Goal: Information Seeking & Learning: Check status

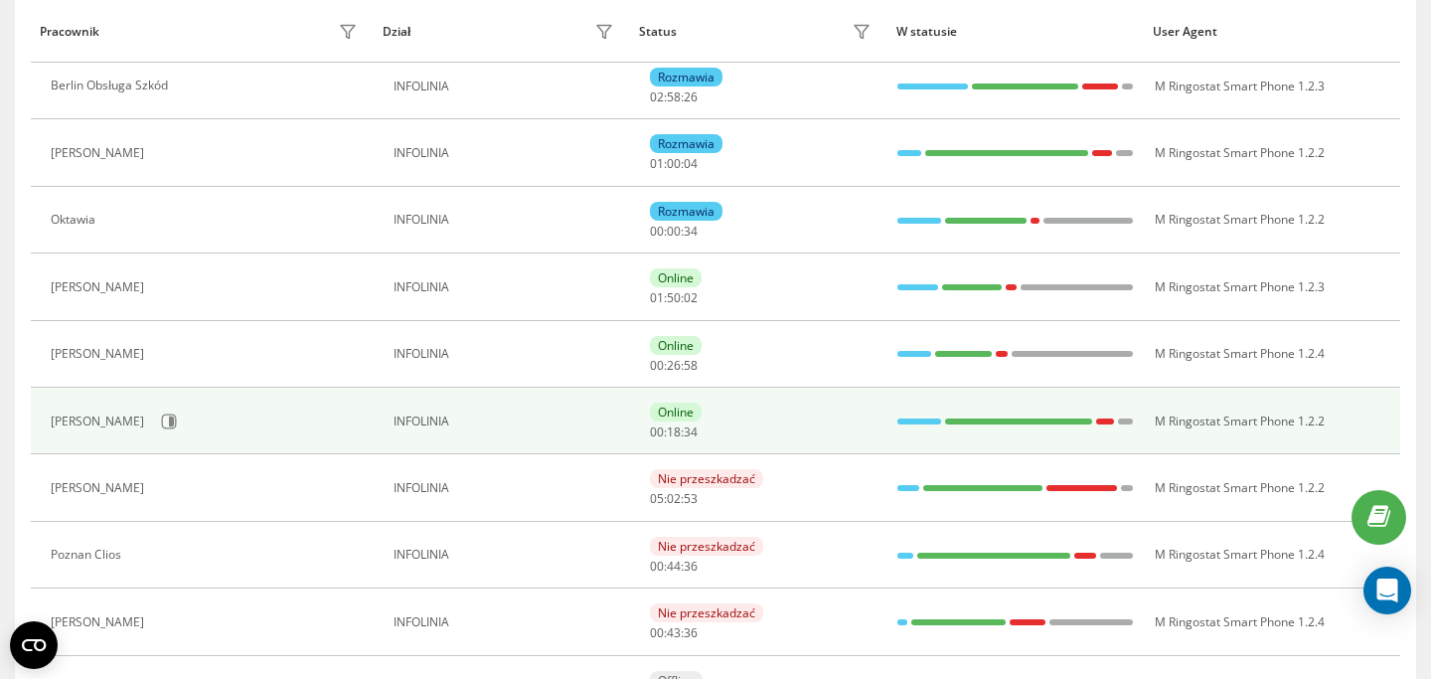
scroll to position [146, 0]
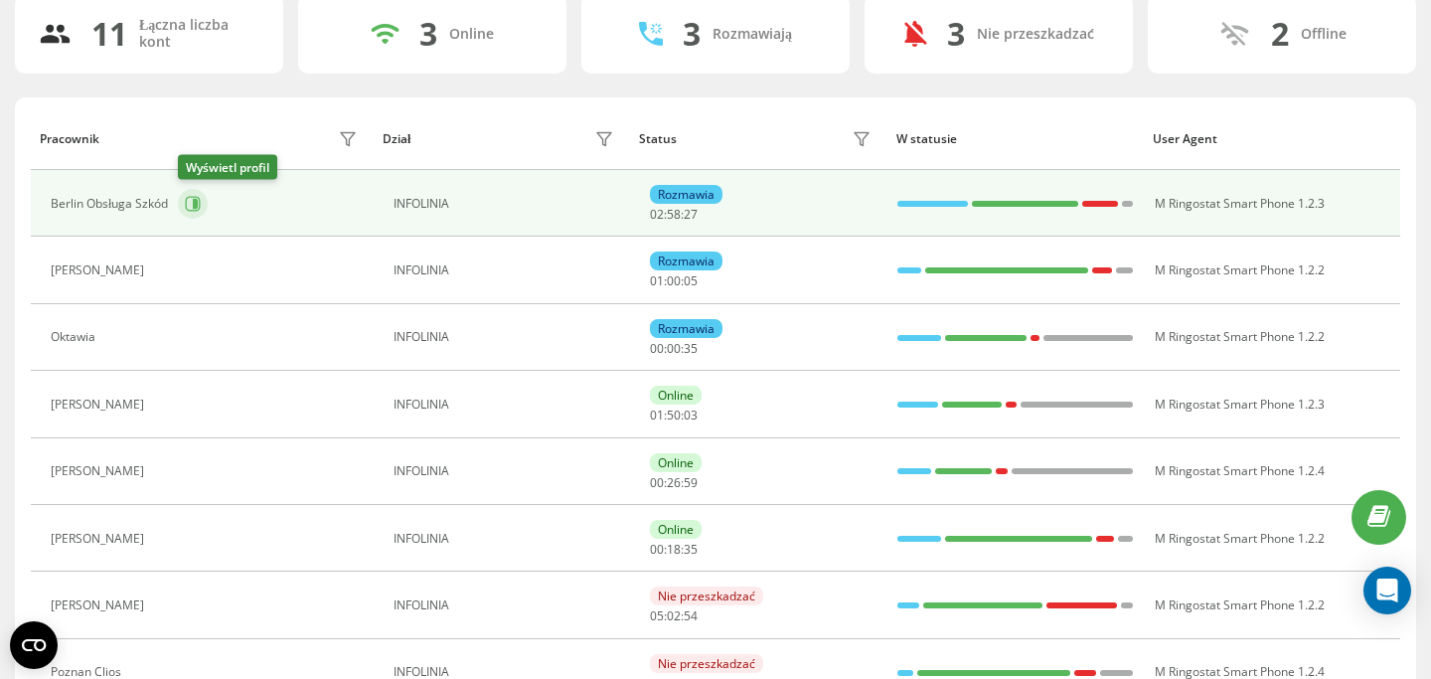
click at [193, 206] on icon at bounding box center [193, 204] width 16 height 16
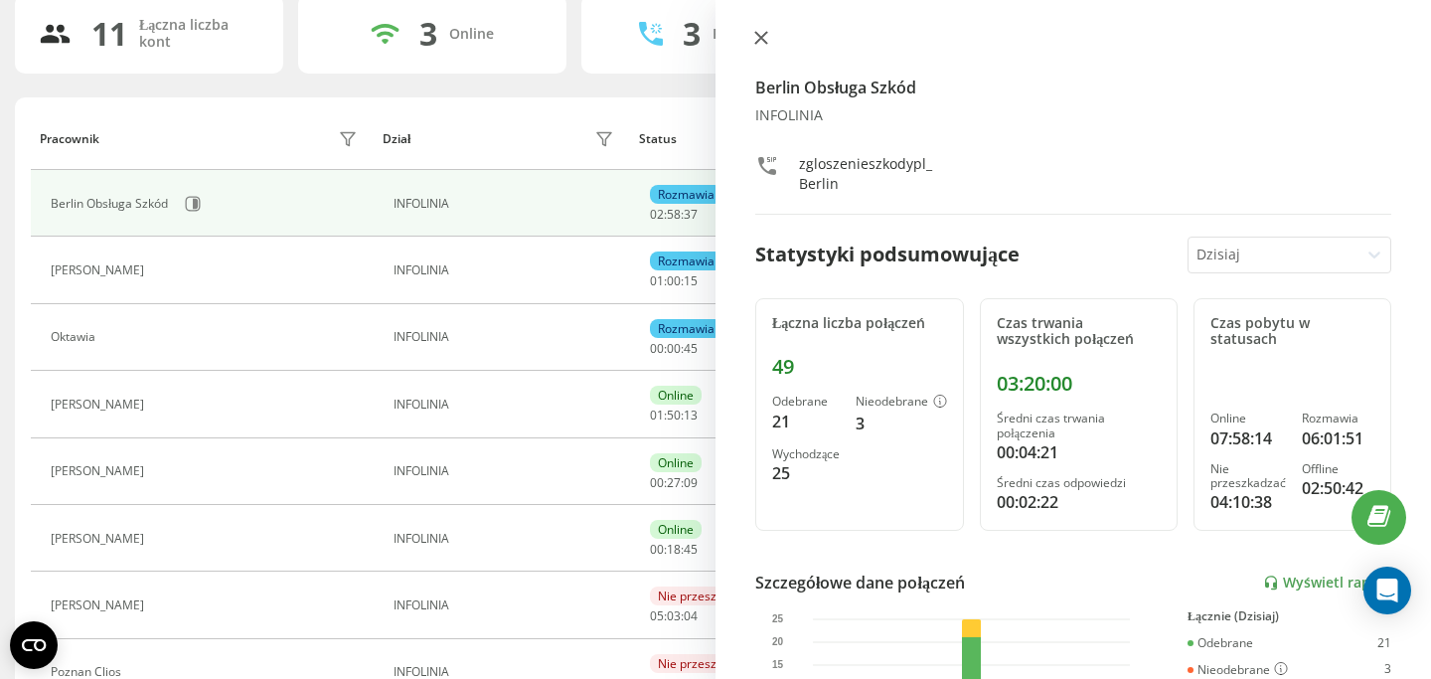
click at [765, 34] on icon at bounding box center [761, 38] width 12 height 12
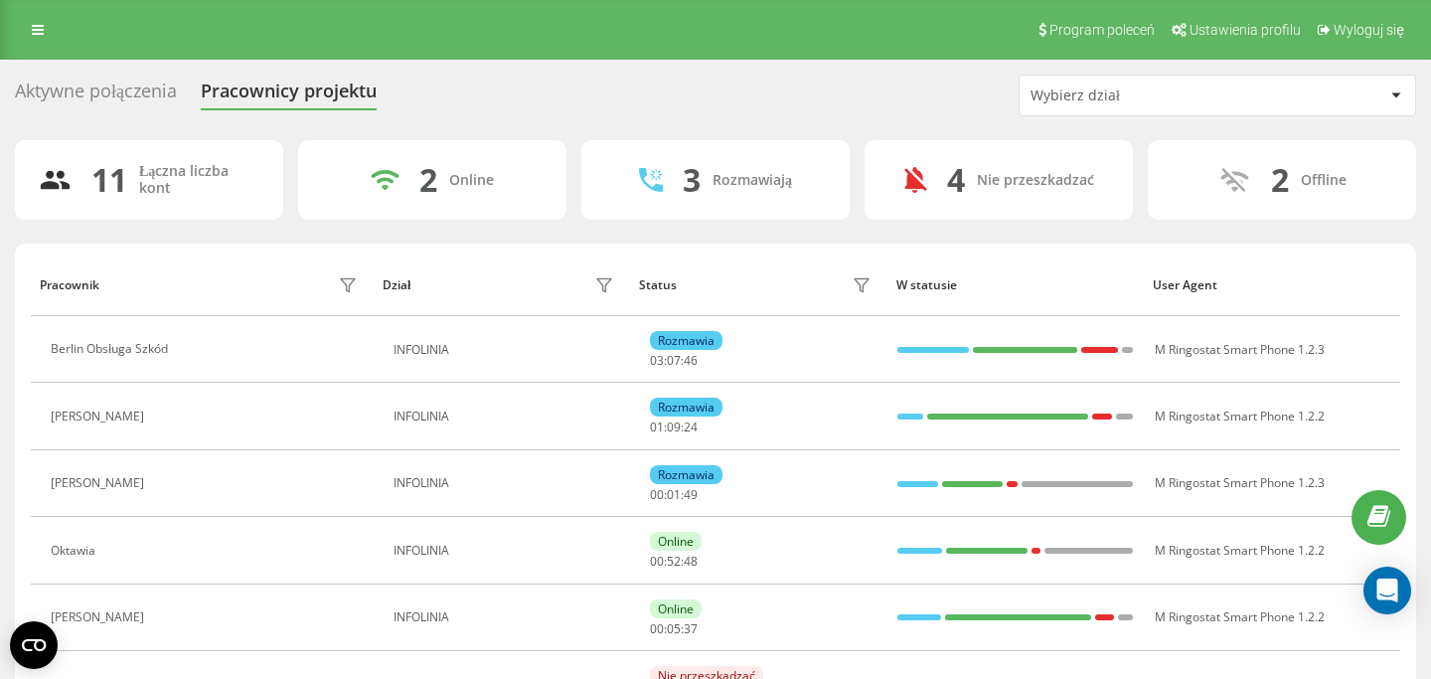
click at [141, 103] on div "Aktywne połączenia" at bounding box center [96, 96] width 162 height 31
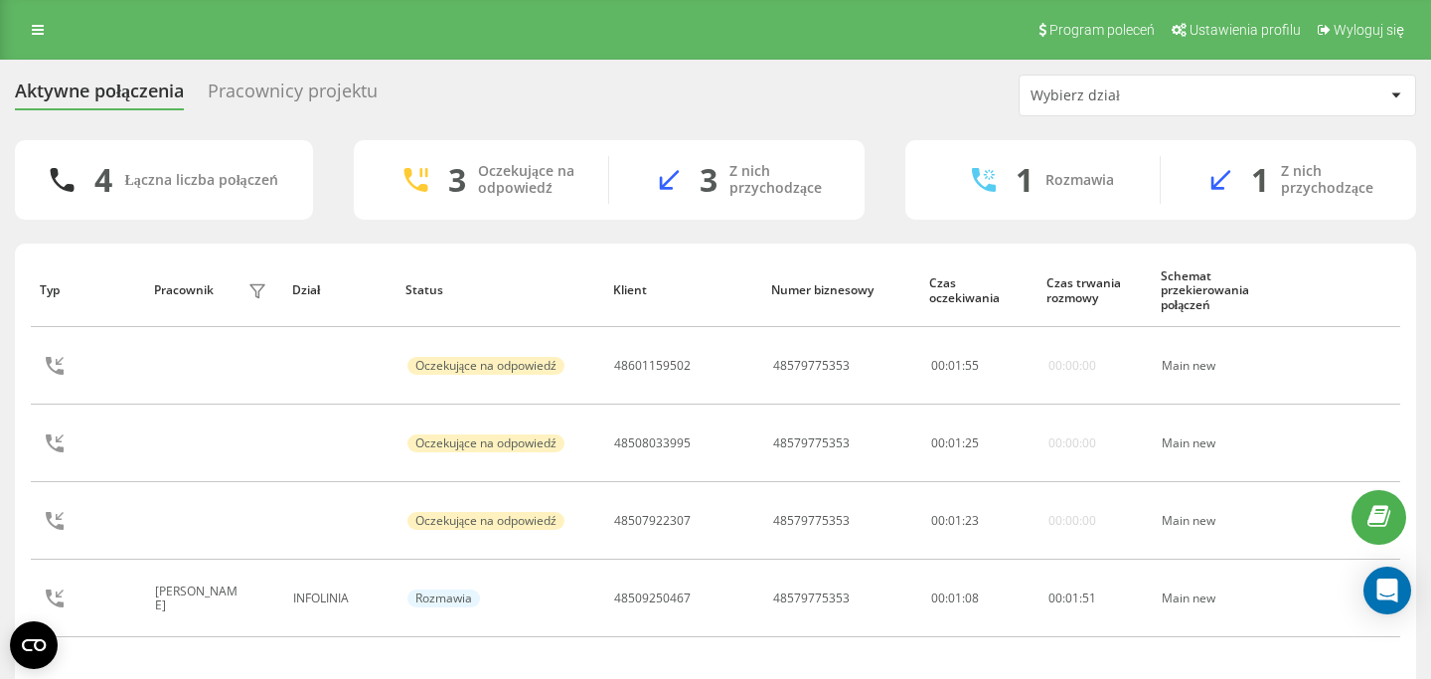
click at [296, 91] on div "Pracownicy projektu" at bounding box center [293, 96] width 170 height 31
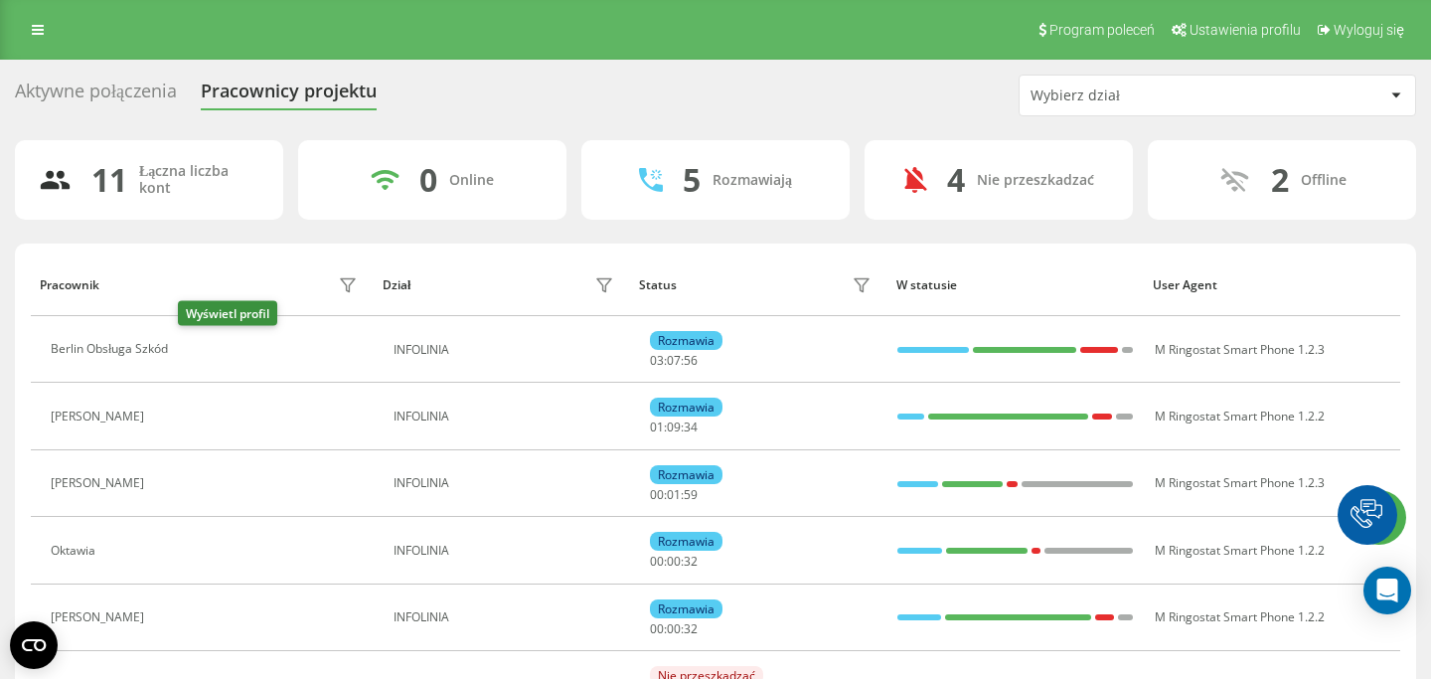
click at [202, 350] on button at bounding box center [190, 352] width 24 height 28
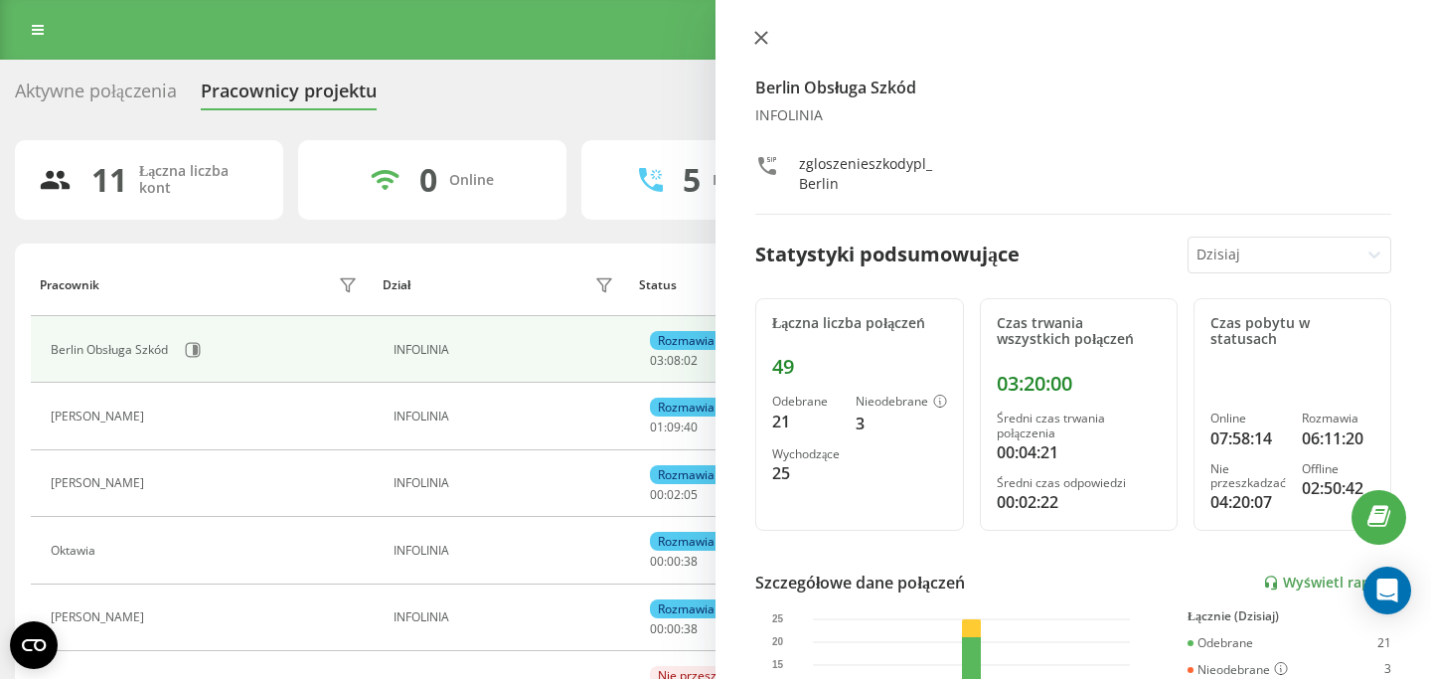
click at [756, 48] on button at bounding box center [761, 39] width 26 height 19
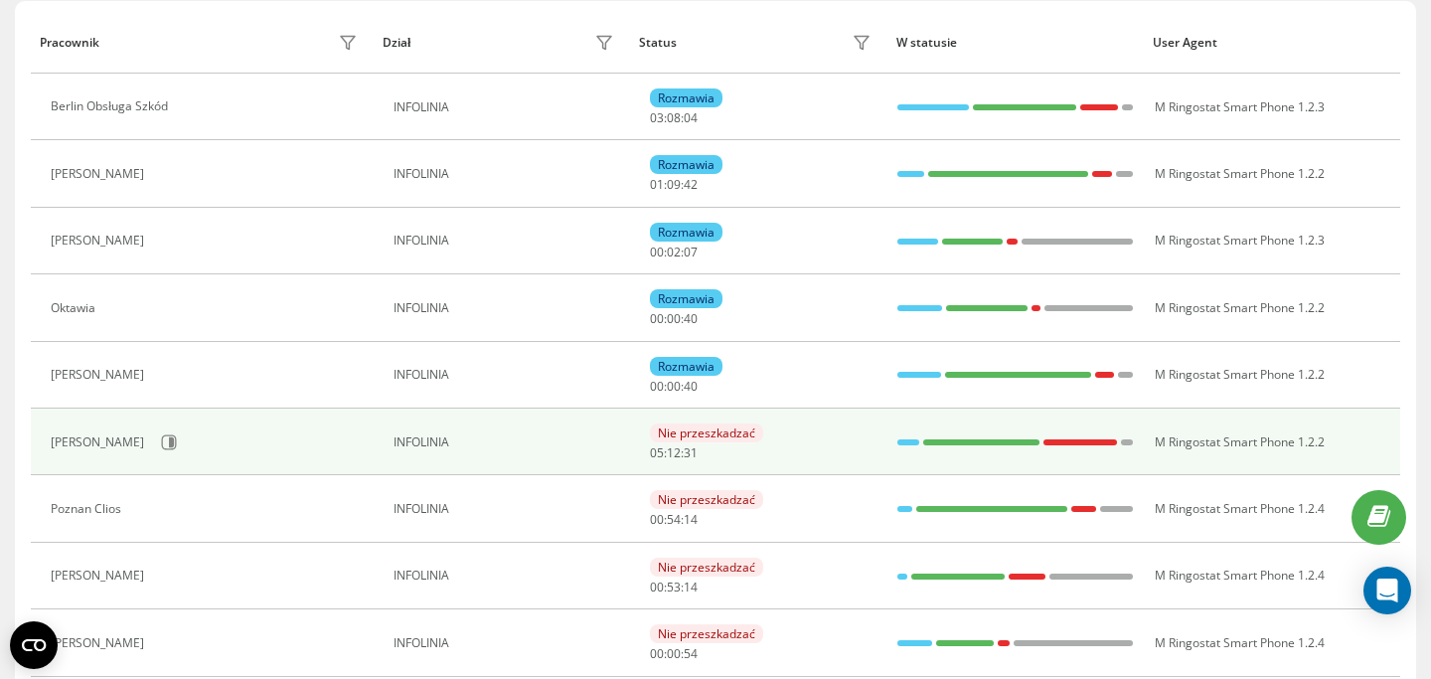
scroll to position [258, 0]
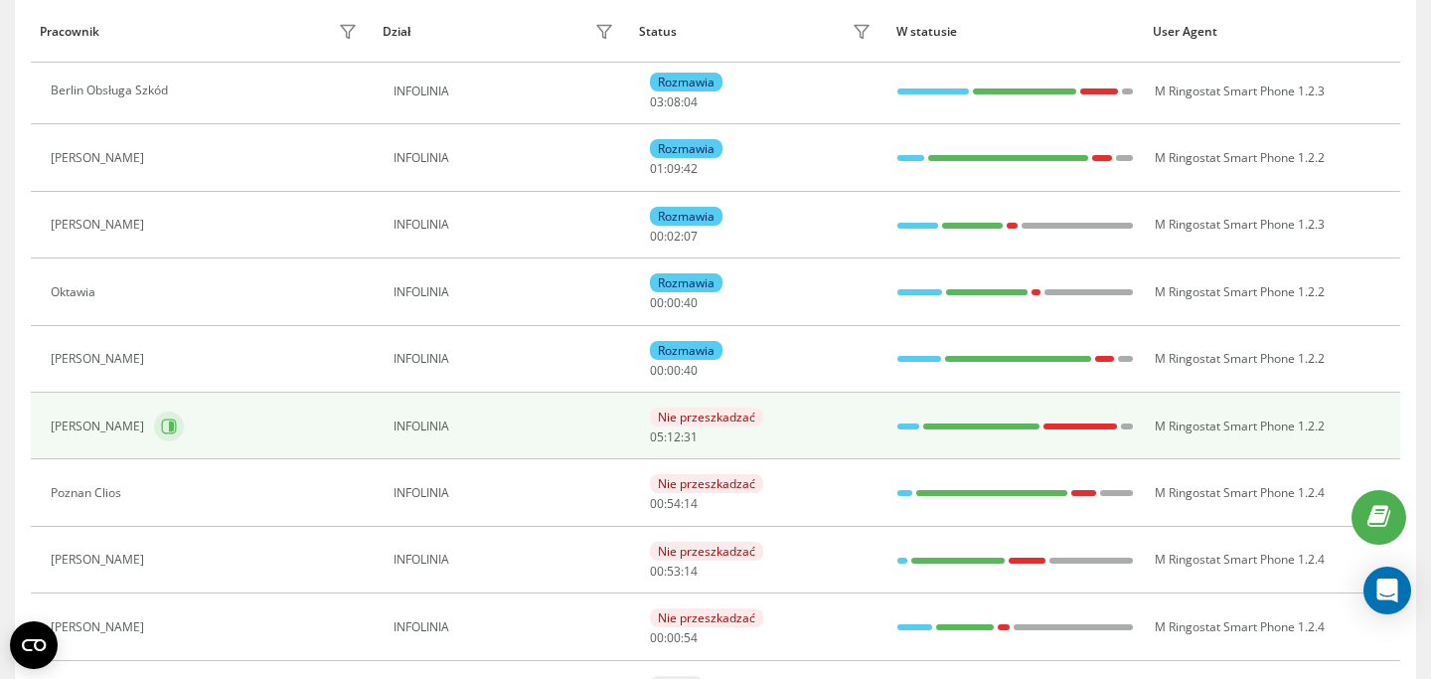
click at [161, 426] on icon at bounding box center [169, 426] width 16 height 16
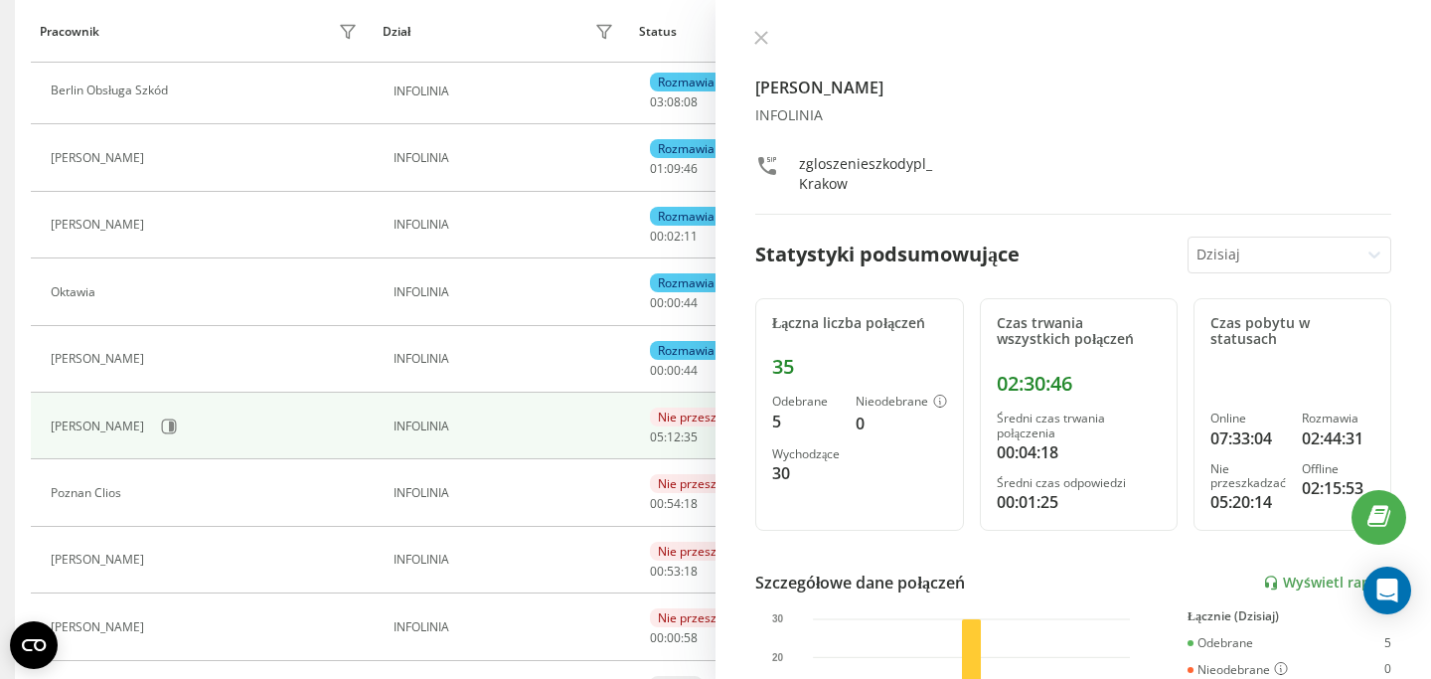
click at [753, 29] on div "Konrad INFOLINIA zgloszenieszkodypl_Krakow Statystyki podsumowujące Dzisiaj Łąc…" at bounding box center [1074, 339] width 716 height 679
click at [756, 40] on icon at bounding box center [761, 38] width 14 height 14
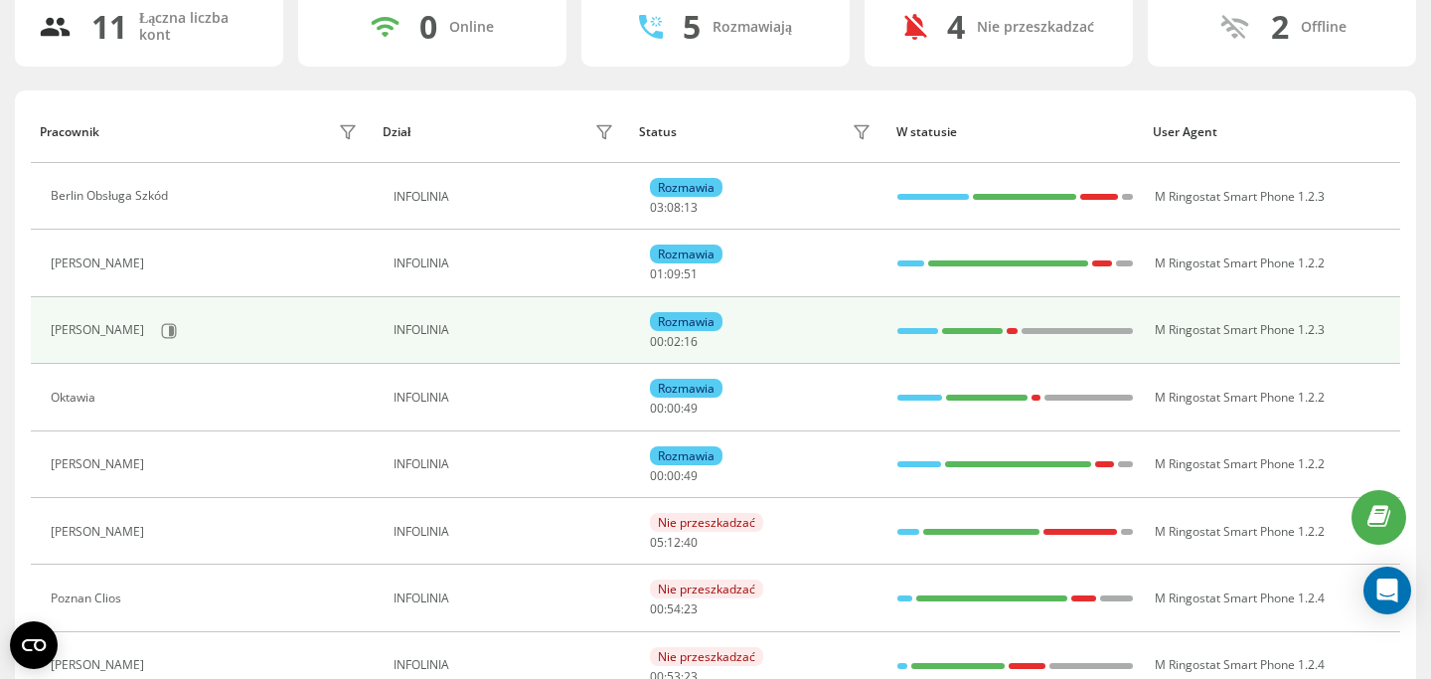
scroll to position [104, 0]
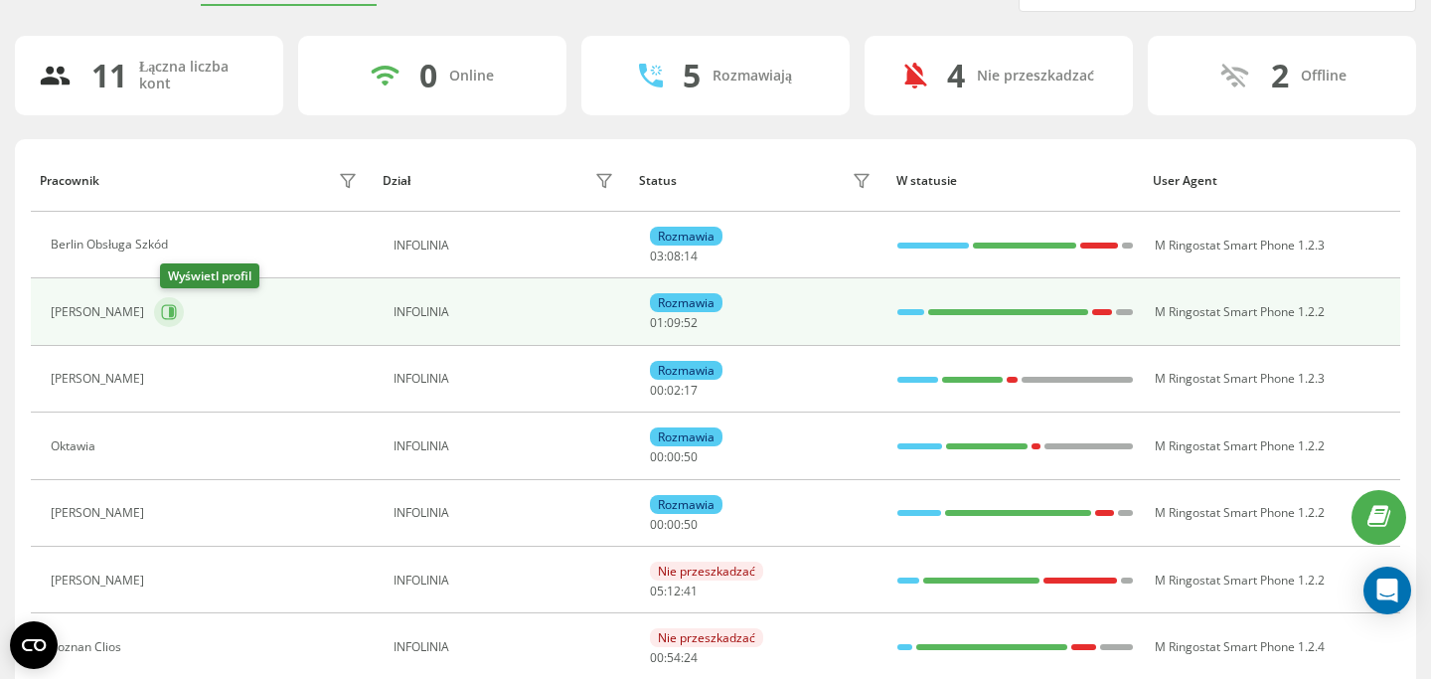
click at [174, 316] on icon at bounding box center [171, 312] width 5 height 10
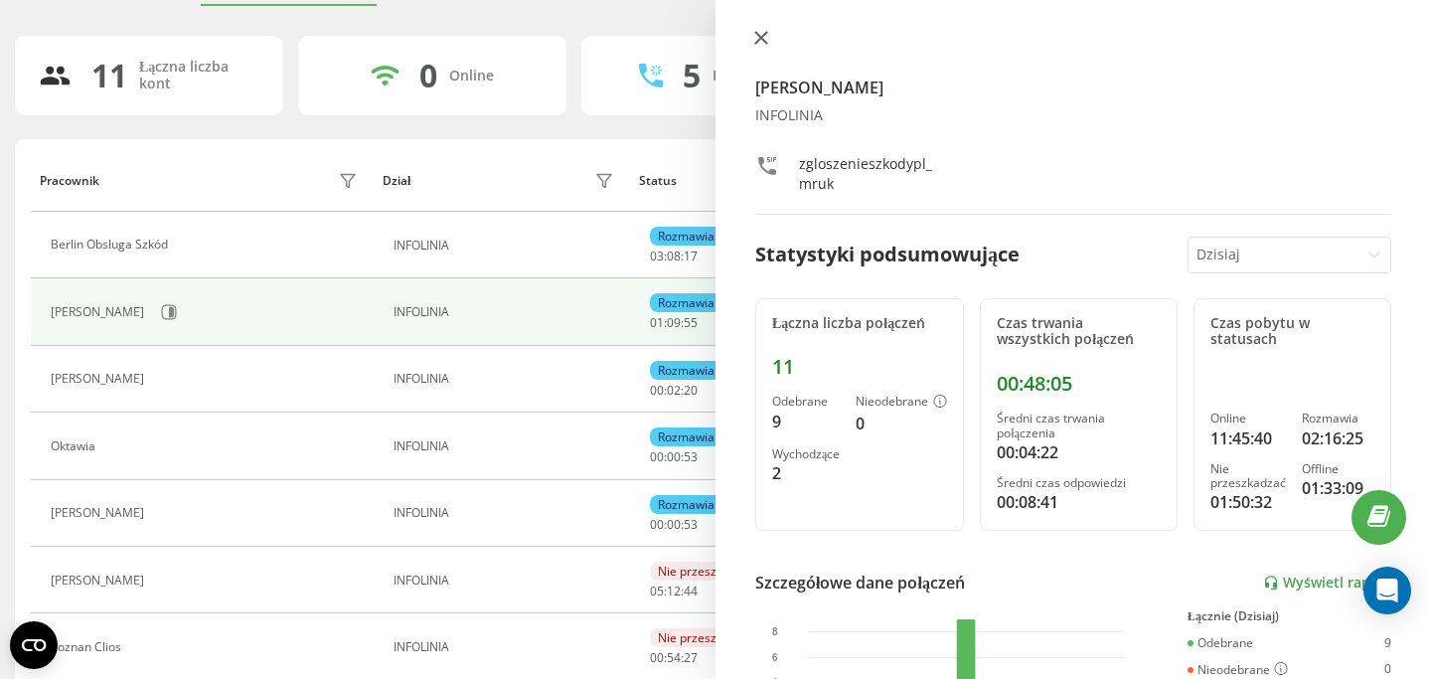
click at [755, 36] on icon at bounding box center [761, 38] width 14 height 14
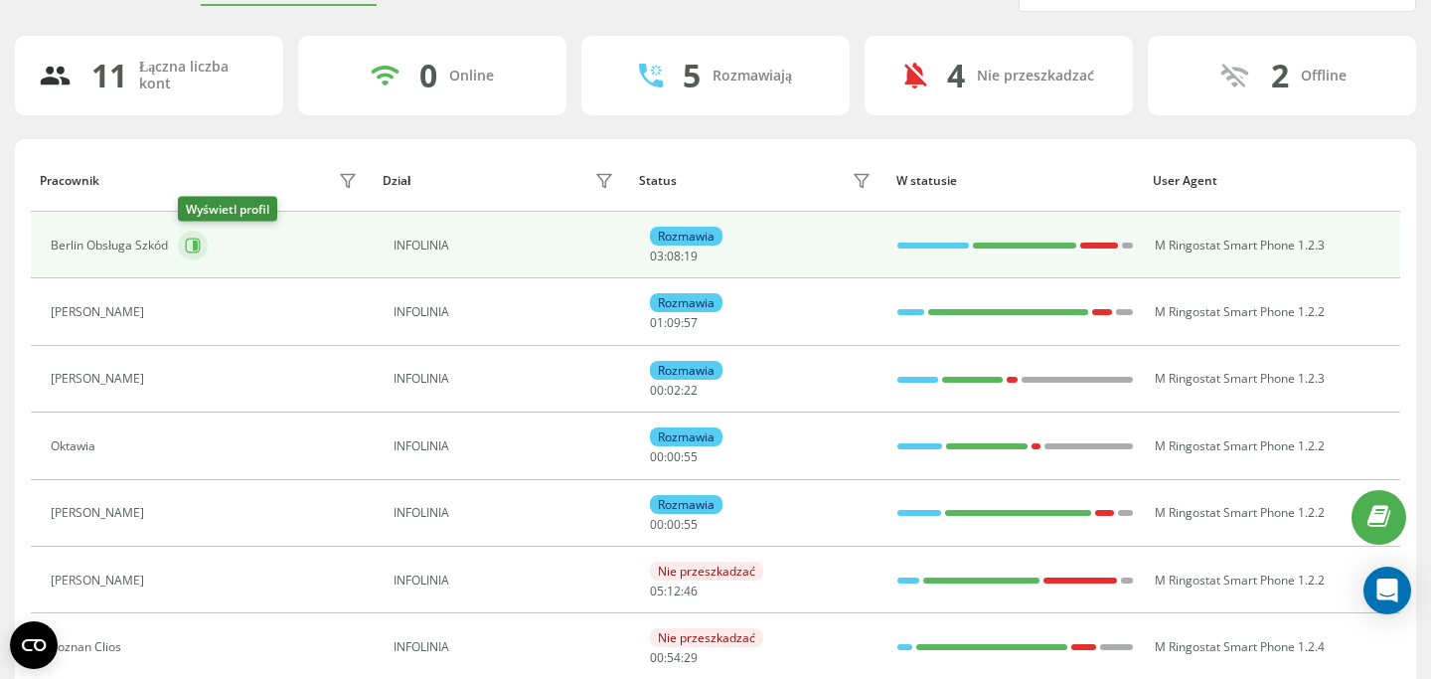
click at [191, 246] on icon at bounding box center [193, 246] width 16 height 16
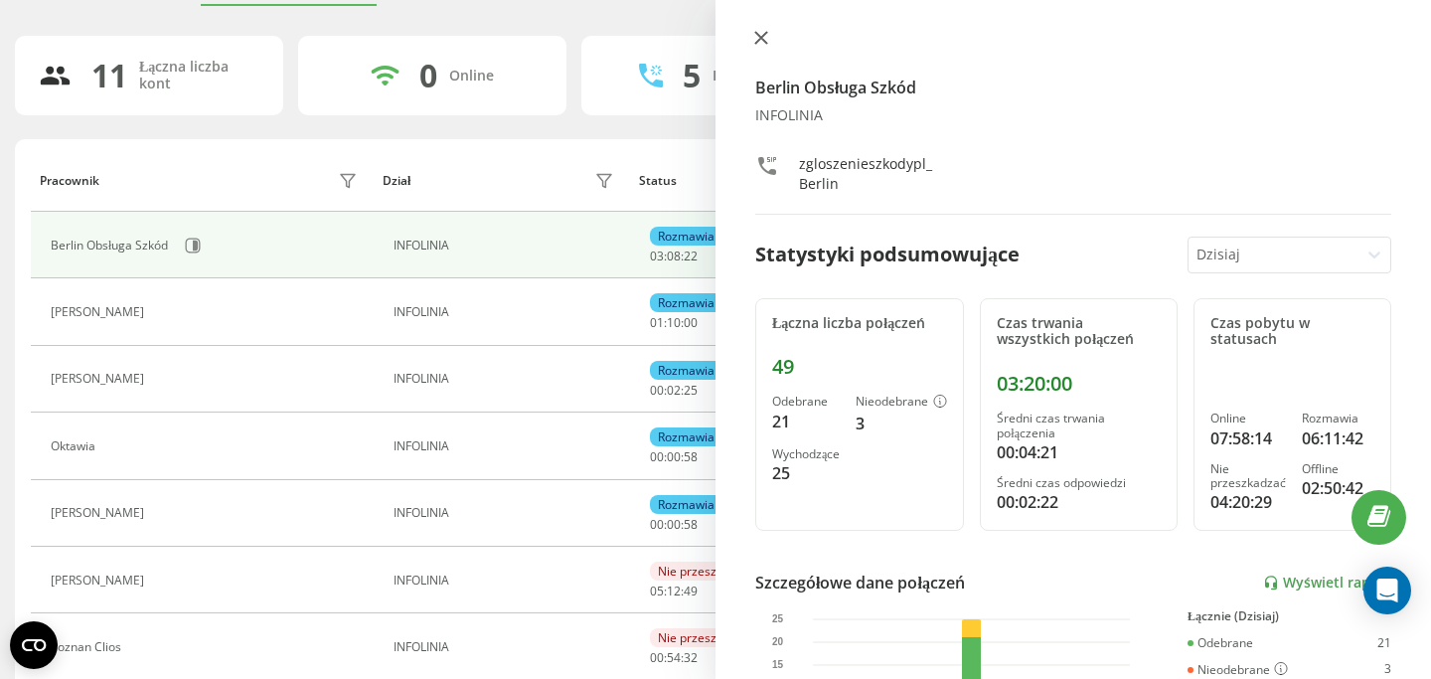
click at [764, 35] on icon at bounding box center [761, 38] width 12 height 12
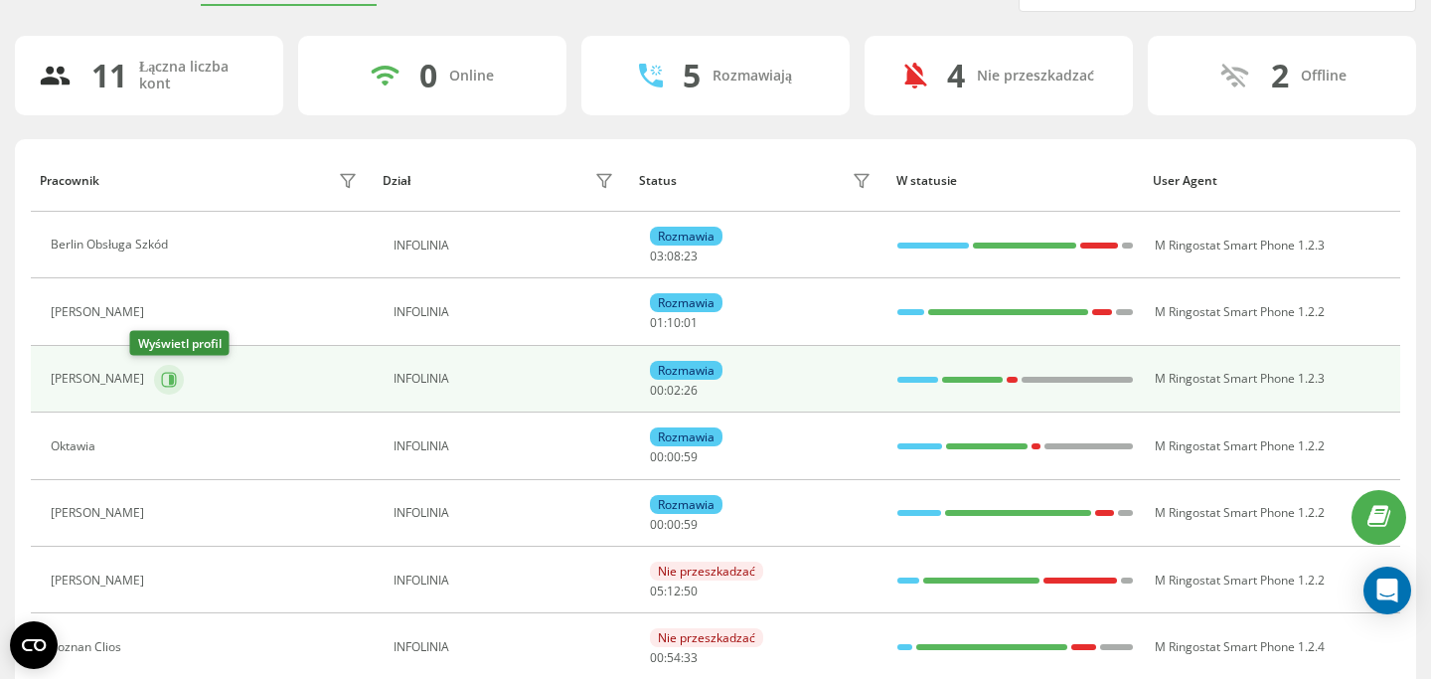
click at [169, 381] on icon at bounding box center [171, 379] width 5 height 10
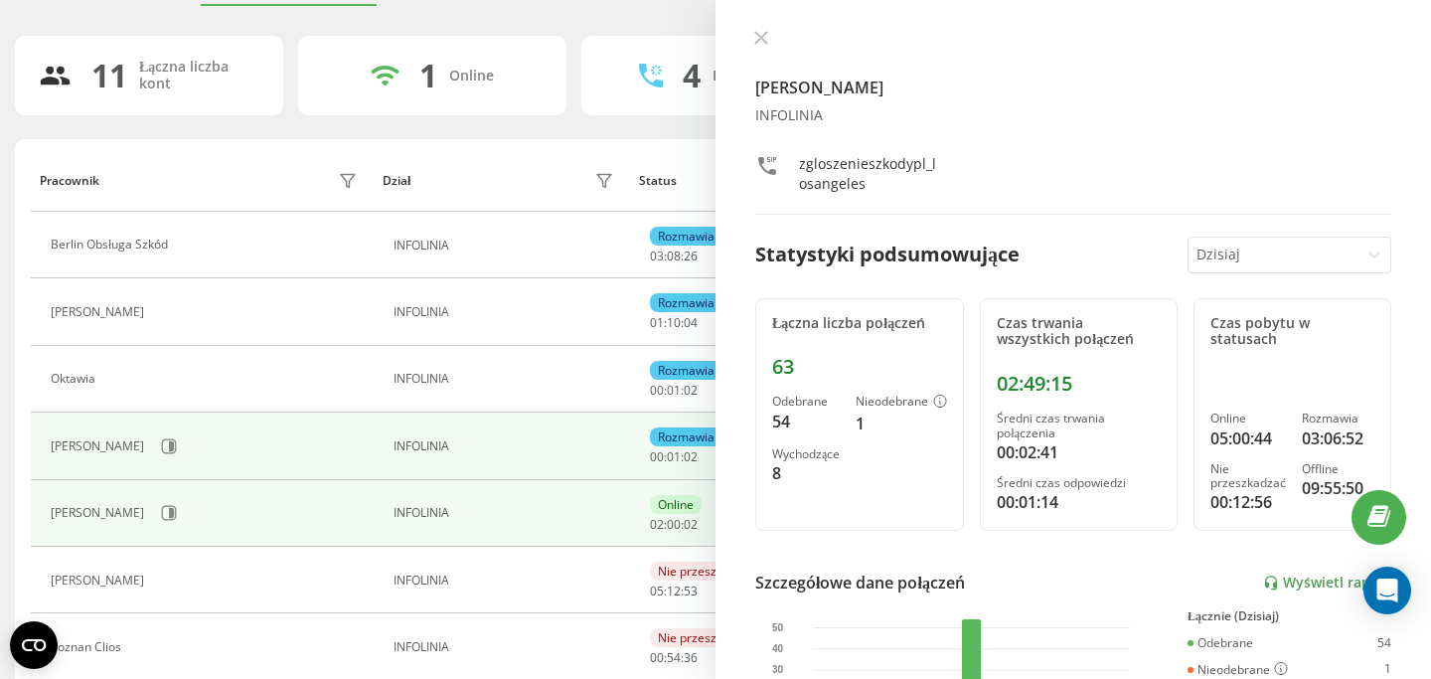
click at [125, 449] on div "Paula Chmielnicka" at bounding box center [100, 446] width 98 height 14
click at [184, 443] on button at bounding box center [169, 446] width 30 height 30
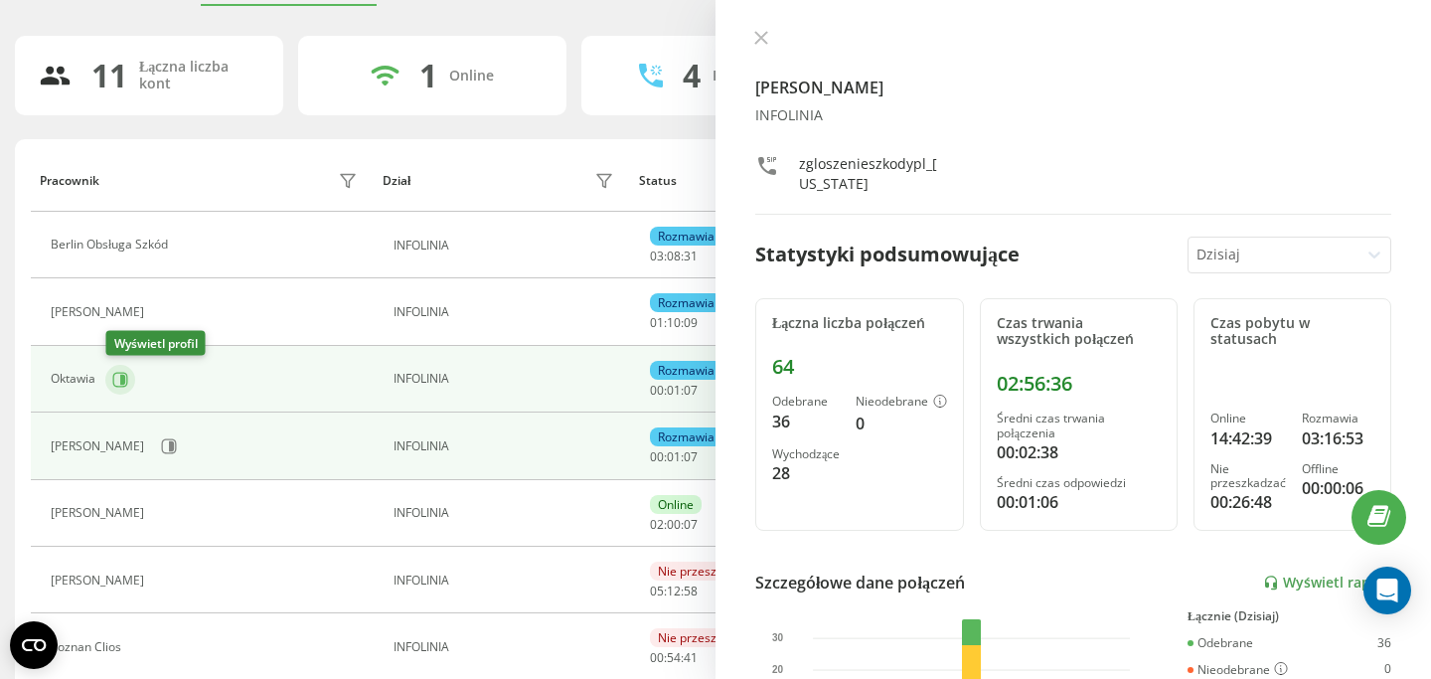
click at [131, 385] on button at bounding box center [120, 380] width 30 height 30
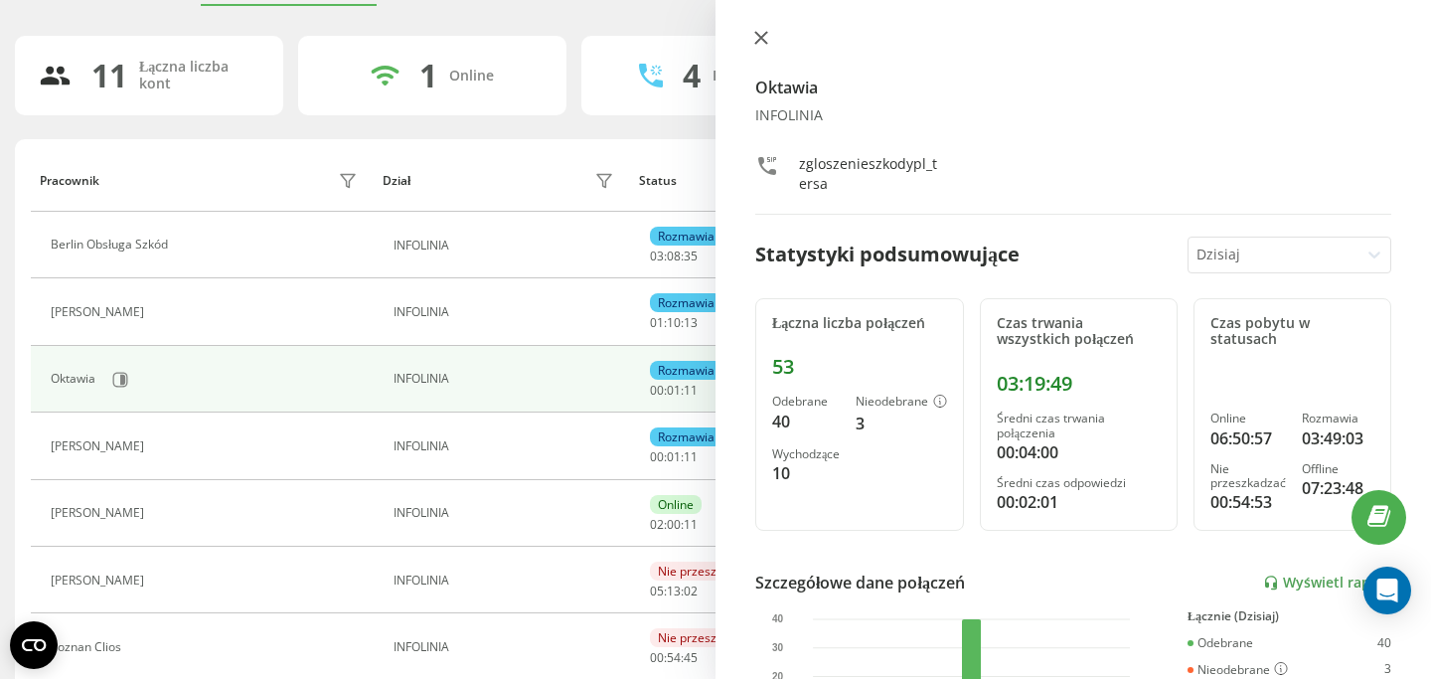
click at [758, 38] on icon at bounding box center [761, 38] width 12 height 12
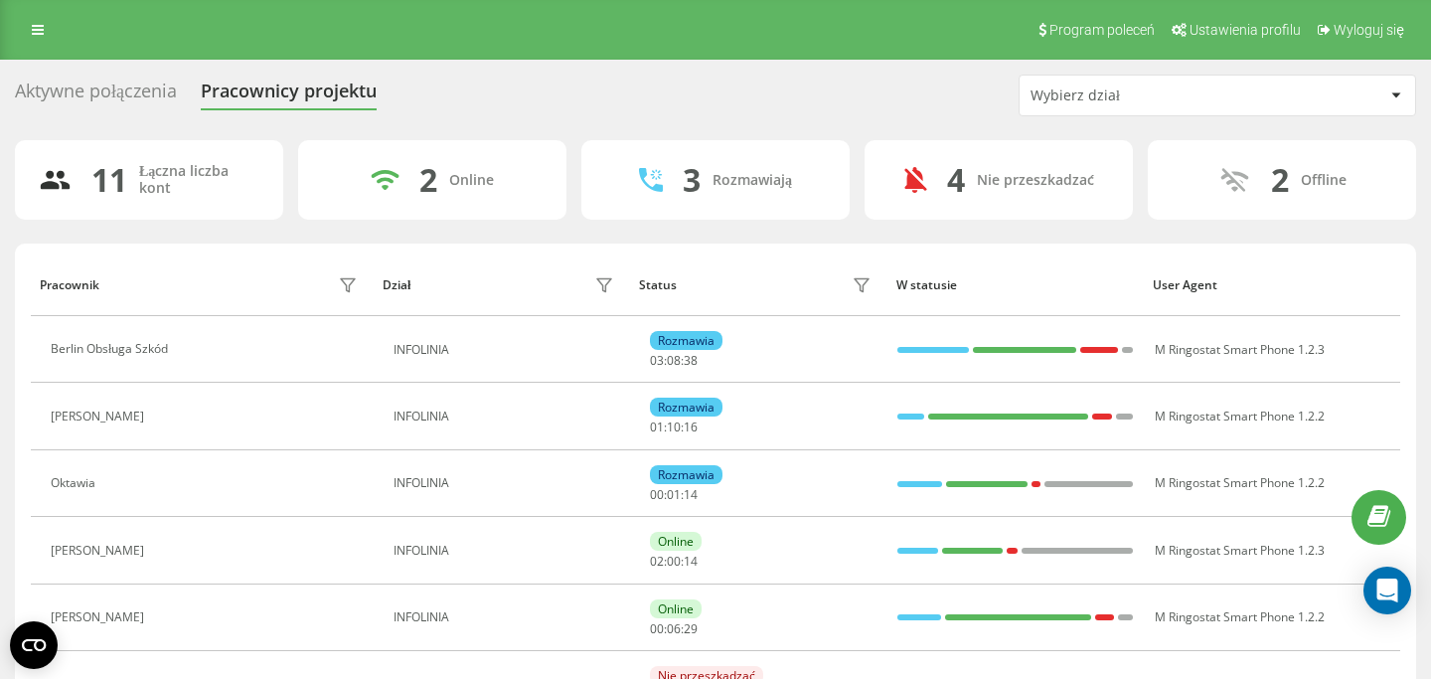
click at [136, 91] on div "Aktywne połączenia" at bounding box center [96, 96] width 162 height 31
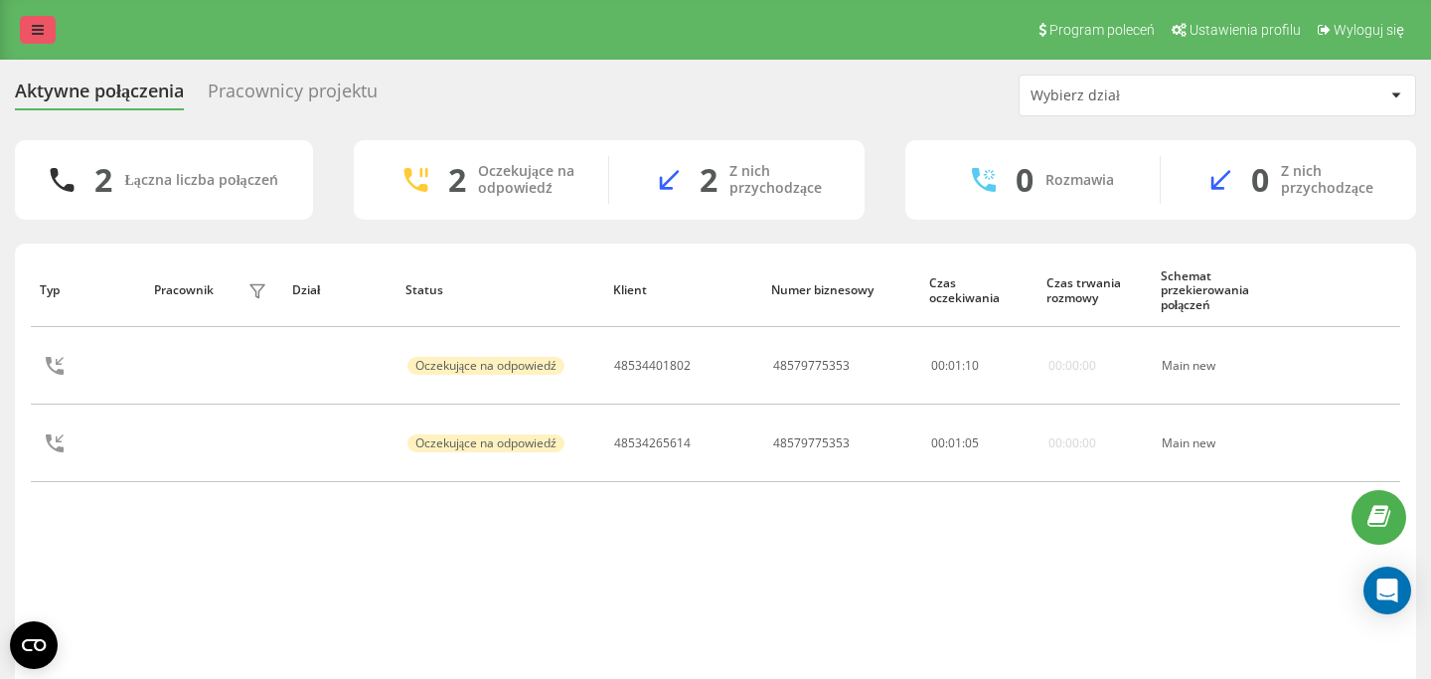
click at [35, 35] on icon at bounding box center [38, 30] width 12 height 14
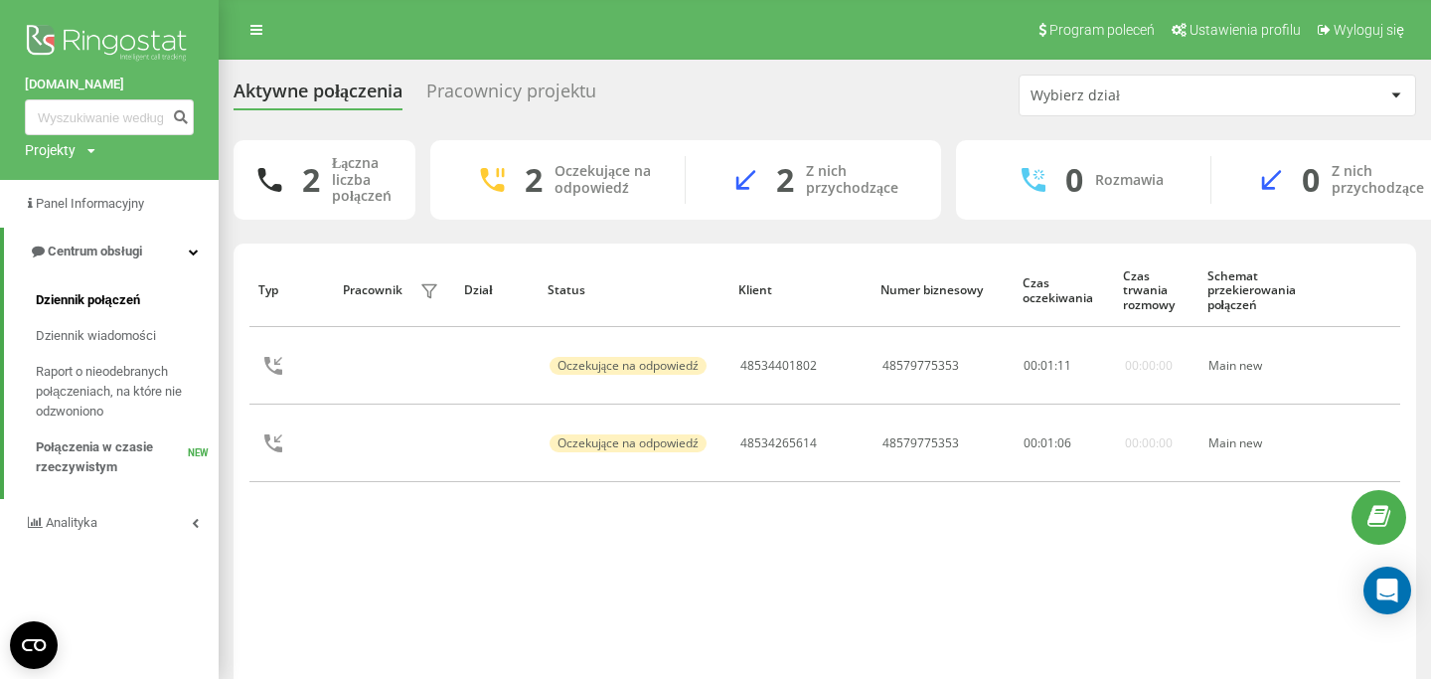
click at [72, 300] on span "Dziennik połączeń" at bounding box center [88, 300] width 104 height 20
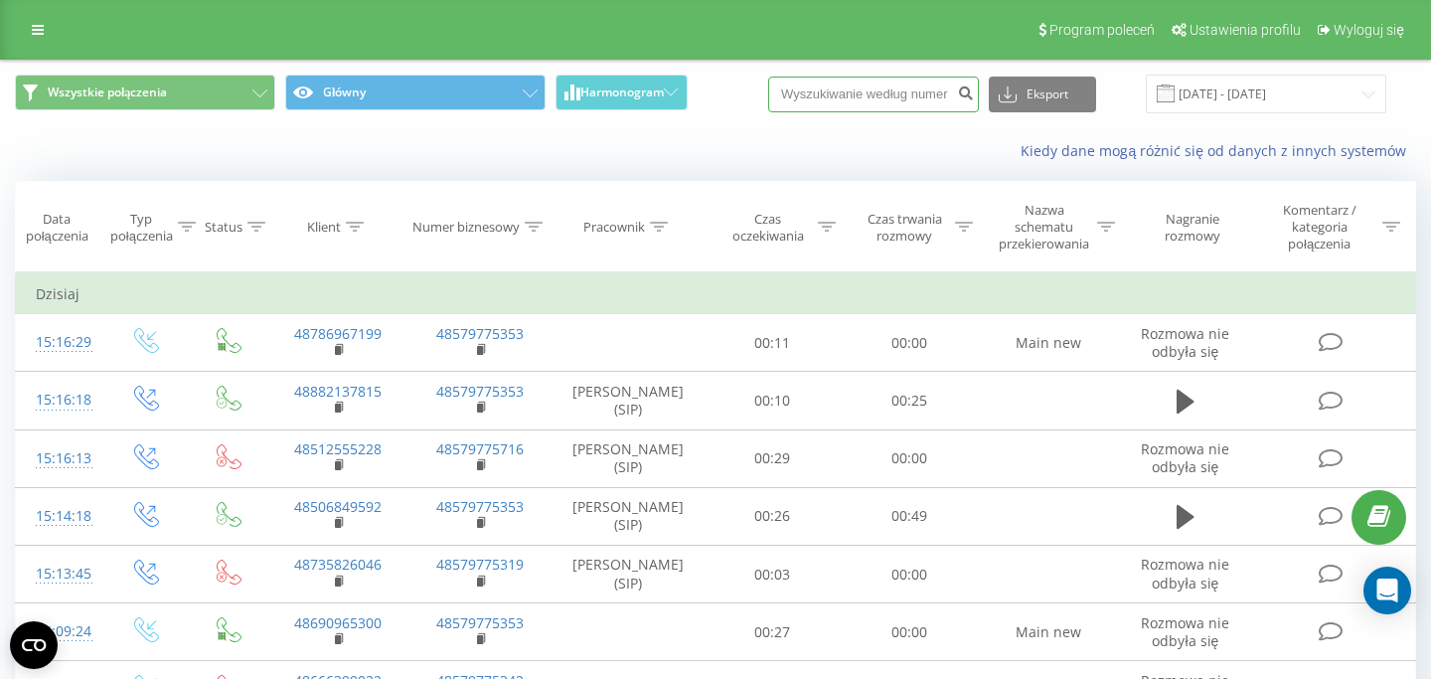
click at [917, 98] on input at bounding box center [873, 95] width 211 height 36
paste input "669439759"
click at [760, 169] on div "Kiedy dane mogą różnić się od danych z innych systemów" at bounding box center [715, 151] width 1429 height 48
click at [915, 102] on input "669439759" at bounding box center [873, 95] width 211 height 36
type input "669439759"
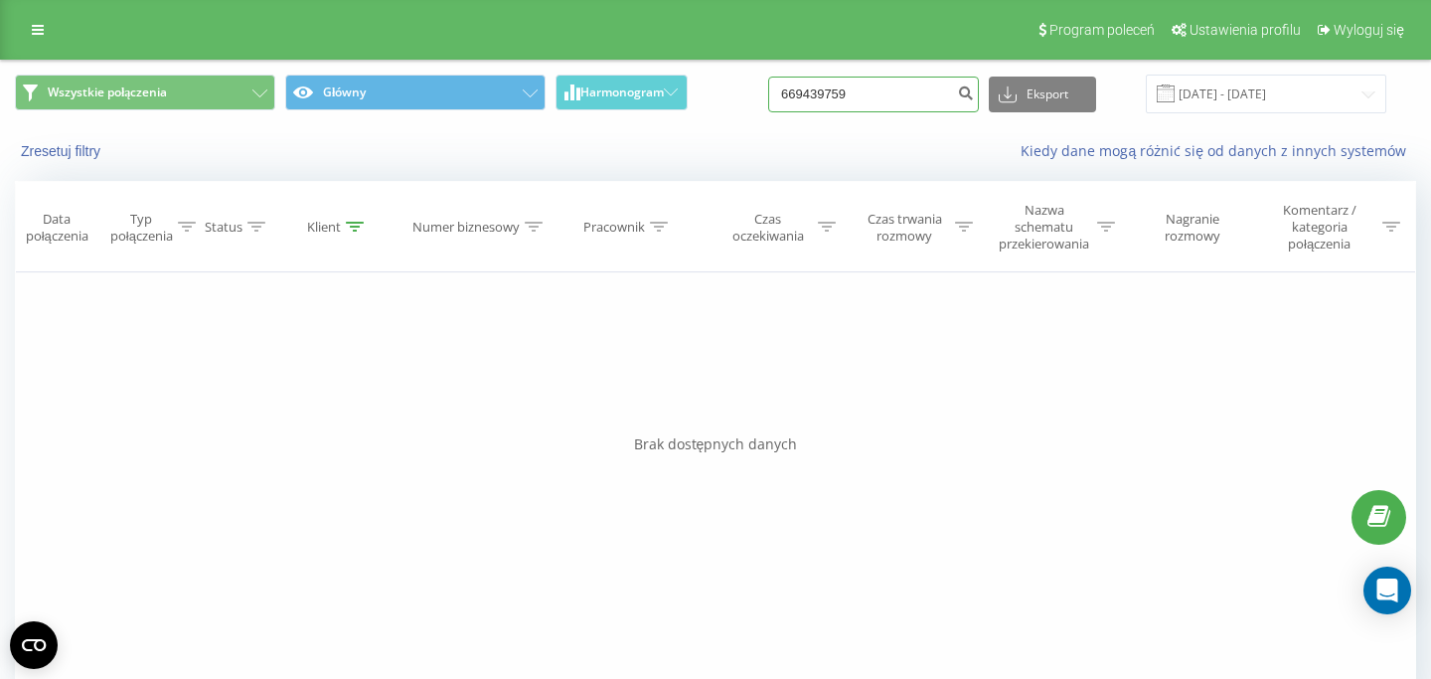
drag, startPoint x: 926, startPoint y: 89, endPoint x: 752, endPoint y: 91, distance: 173.9
click at [768, 91] on input "669439759" at bounding box center [873, 95] width 211 height 36
paste input "667141550"
type input "667141550"
drag, startPoint x: 915, startPoint y: 105, endPoint x: 618, endPoint y: 88, distance: 297.6
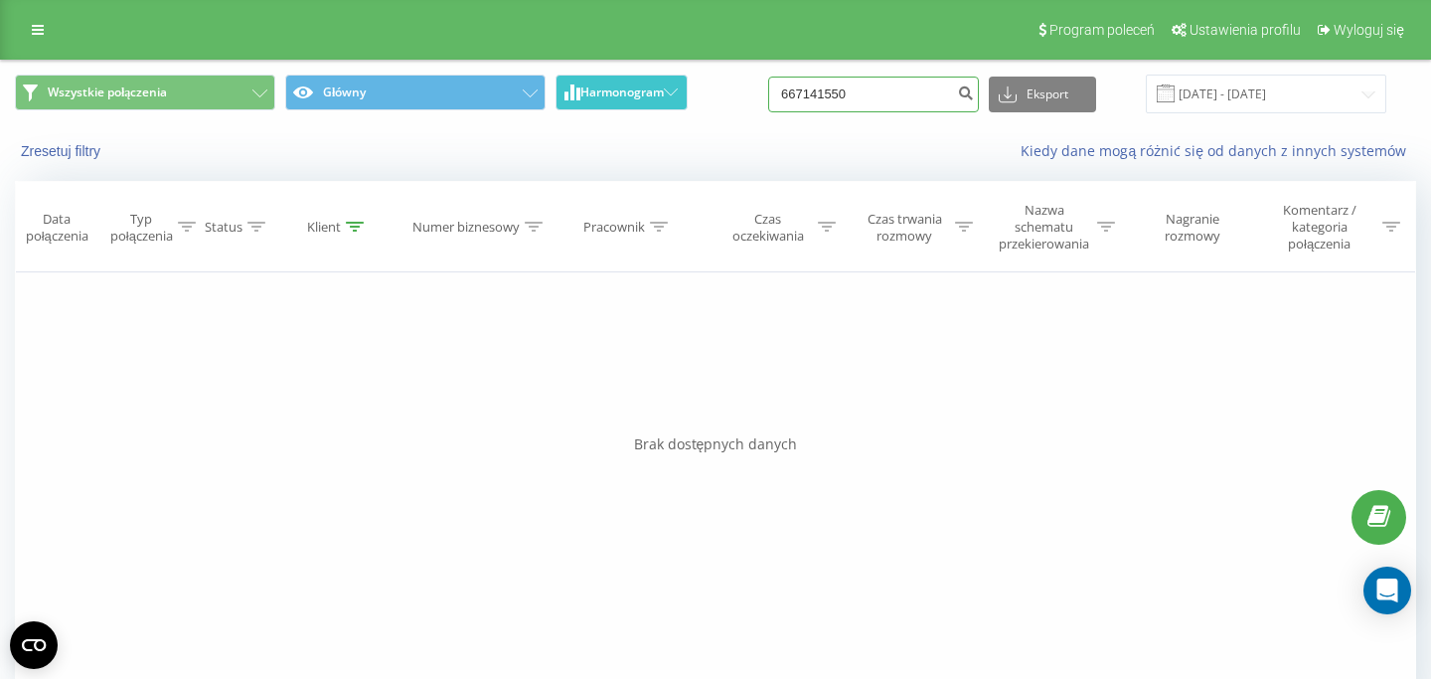
click at [768, 93] on input "667141550" at bounding box center [873, 95] width 211 height 36
paste input "691170019"
type input "691170019"
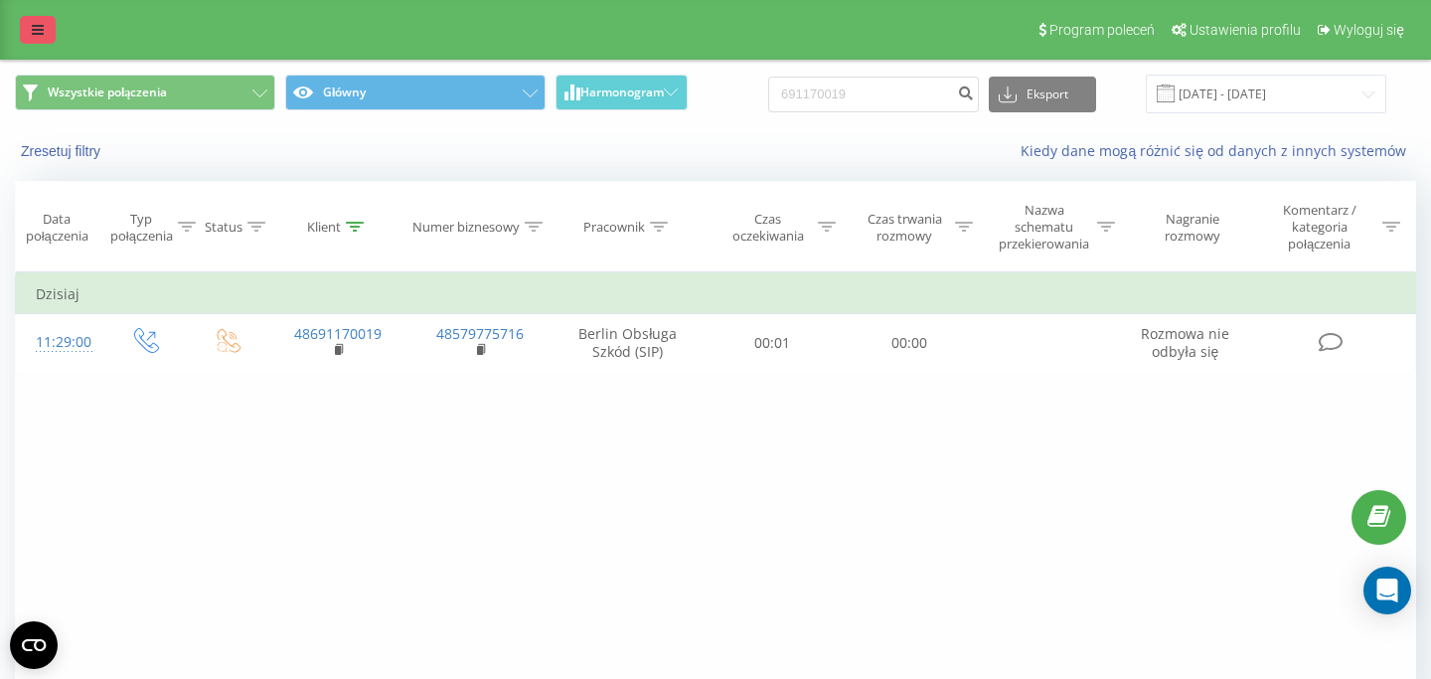
click at [30, 27] on link at bounding box center [38, 30] width 36 height 28
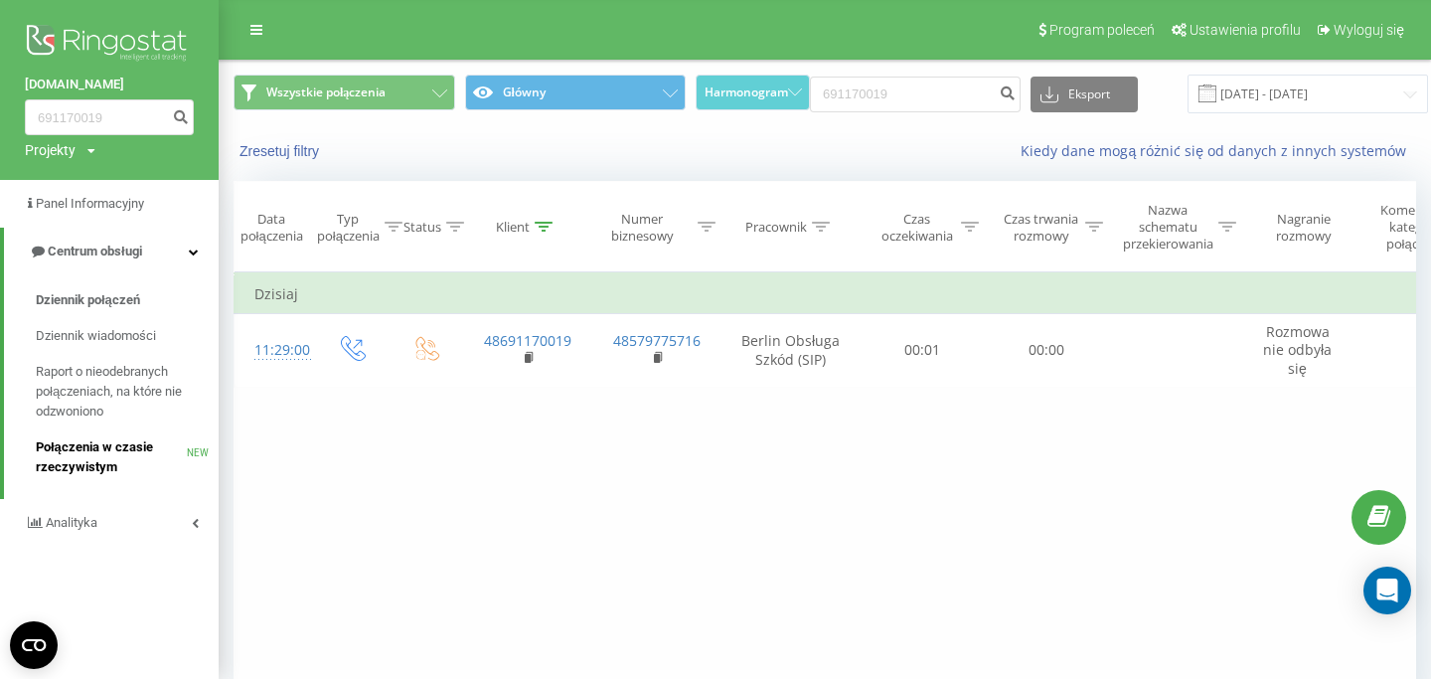
click at [130, 474] on span "Połączenia w czasie rzeczywistym" at bounding box center [111, 457] width 151 height 40
click at [124, 469] on span "Połączenia w czasie rzeczywistym" at bounding box center [111, 457] width 151 height 40
